Goal: Leave review/rating: Share an evaluation or opinion about a product, service, or content

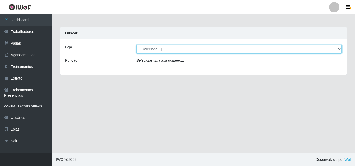
drag, startPoint x: 0, startPoint y: 0, endPoint x: 184, endPoint y: 52, distance: 190.9
click at [184, 48] on select "[Selecione...] Castelinho Supermercado" at bounding box center [238, 49] width 205 height 9
select select "377"
click at [136, 45] on select "[Selecione...] Castelinho Supermercado" at bounding box center [238, 49] width 205 height 9
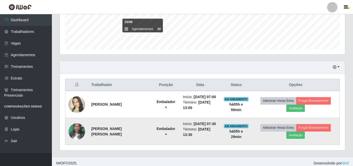
scroll to position [140, 0]
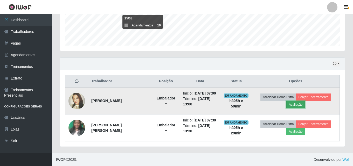
click at [295, 104] on button "Avaliação" at bounding box center [296, 104] width 18 height 7
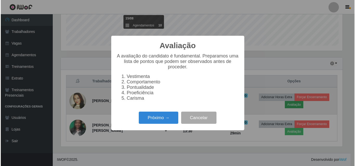
scroll to position [108, 283]
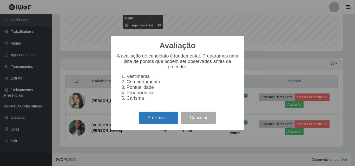
click at [144, 122] on button "Próximo →" at bounding box center [158, 118] width 39 height 12
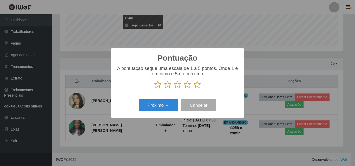
click at [196, 86] on icon at bounding box center [196, 85] width 7 height 8
click at [193, 89] on input "radio" at bounding box center [193, 89] width 0 height 0
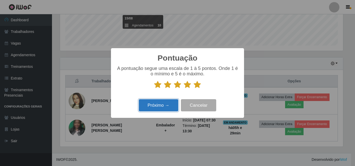
click at [157, 106] on button "Próximo →" at bounding box center [158, 105] width 39 height 12
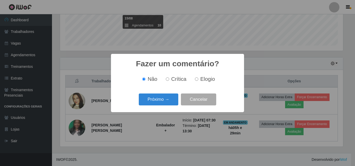
click at [211, 80] on span "Elogio" at bounding box center [207, 79] width 15 height 6
click at [198, 80] on input "Elogio" at bounding box center [196, 79] width 3 height 3
radio input "true"
click at [150, 100] on button "Próximo →" at bounding box center [158, 100] width 39 height 12
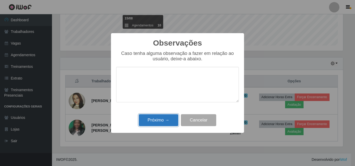
click at [166, 122] on button "Próximo →" at bounding box center [158, 120] width 39 height 12
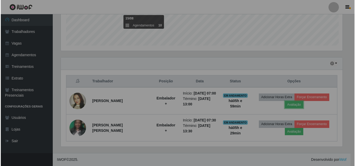
scroll to position [108, 285]
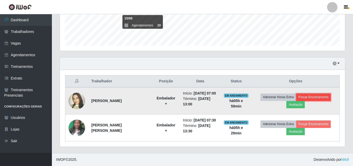
click at [320, 99] on button "Forçar Encerramento" at bounding box center [313, 97] width 35 height 7
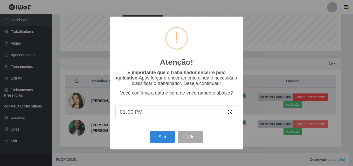
scroll to position [108, 283]
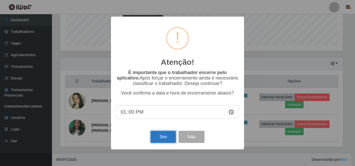
click at [156, 137] on button "Sim" at bounding box center [162, 137] width 25 height 12
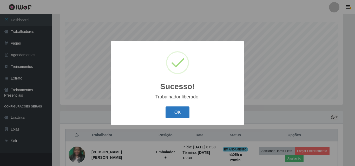
click at [170, 113] on button "OK" at bounding box center [177, 113] width 24 height 12
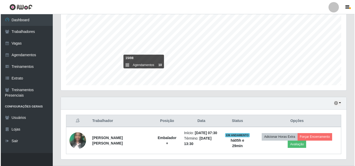
scroll to position [113, 0]
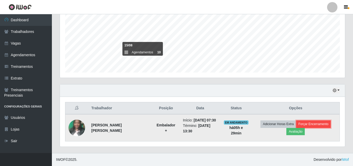
click at [317, 126] on button "Forçar Encerramento" at bounding box center [313, 124] width 35 height 7
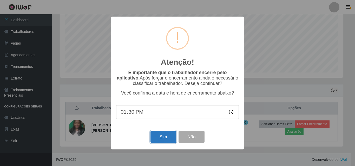
click at [162, 137] on button "Sim" at bounding box center [162, 137] width 25 height 12
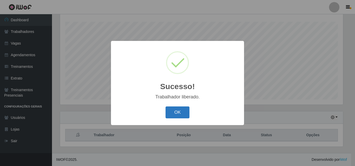
click at [177, 111] on button "OK" at bounding box center [177, 113] width 24 height 12
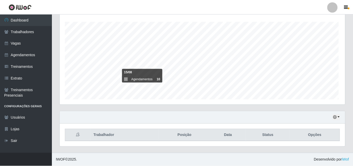
scroll to position [108, 285]
